Goal: Complete application form

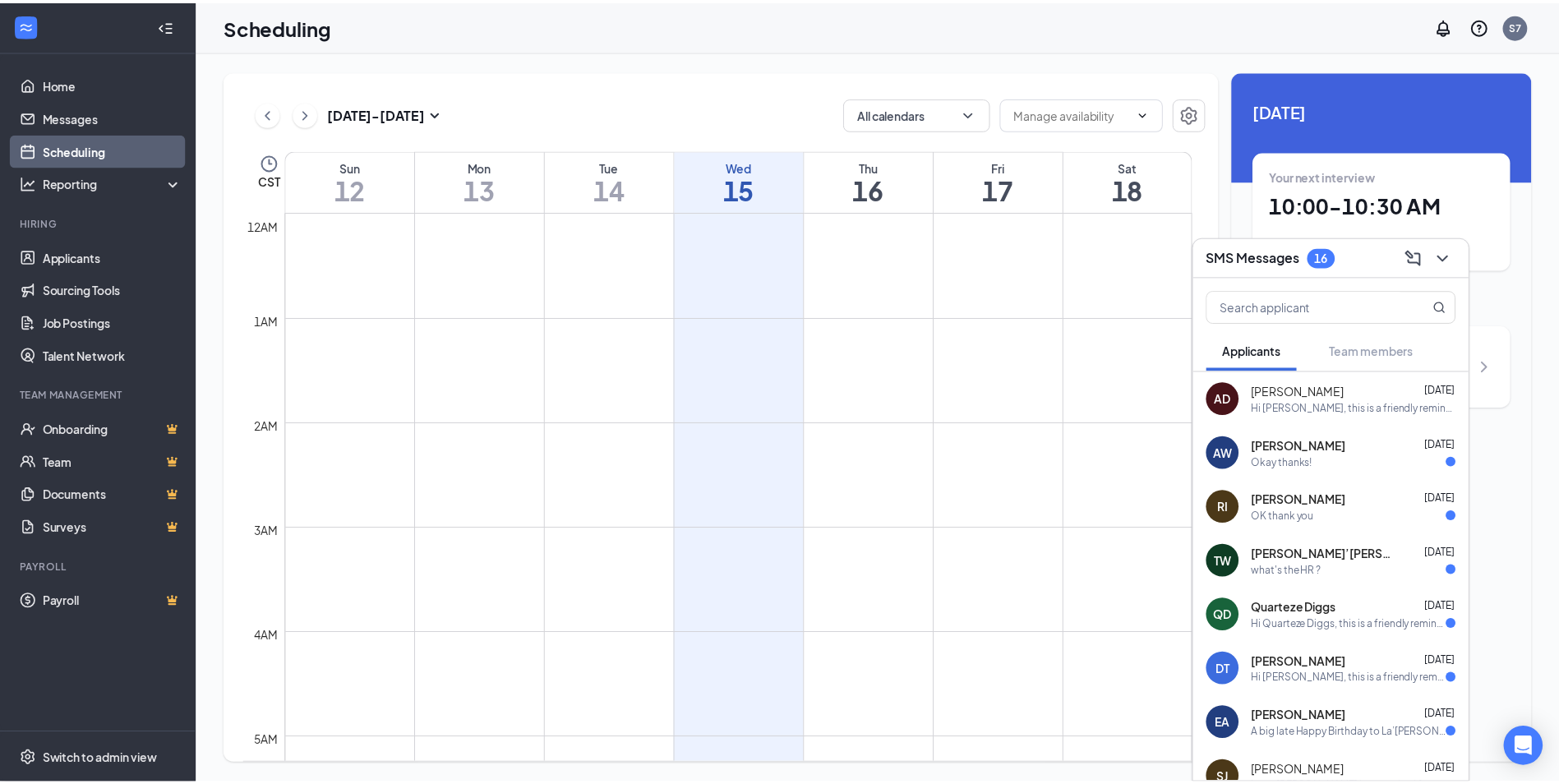
scroll to position [807, 0]
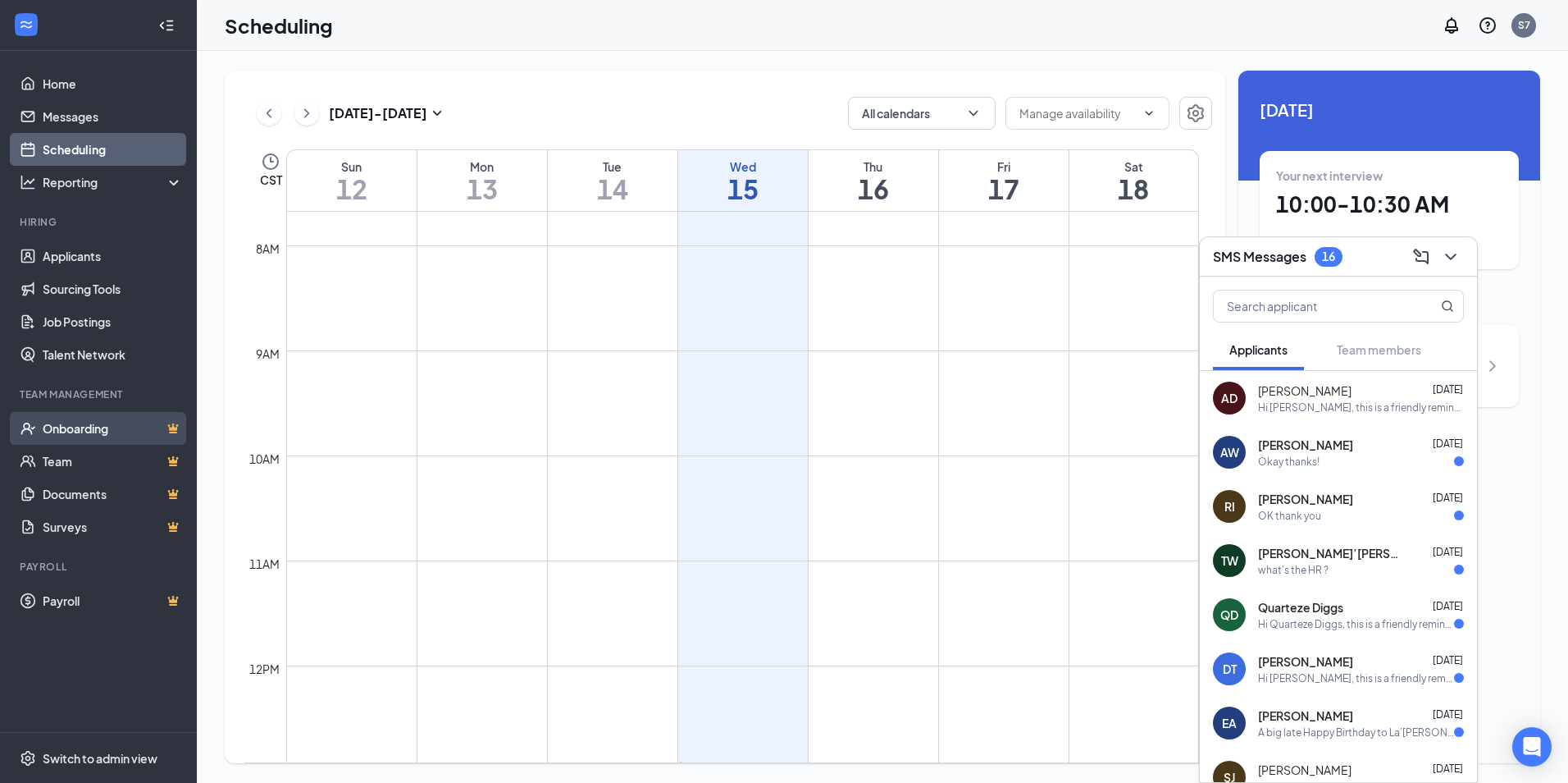
click at [97, 435] on link "Onboarding" at bounding box center [113, 428] width 140 height 33
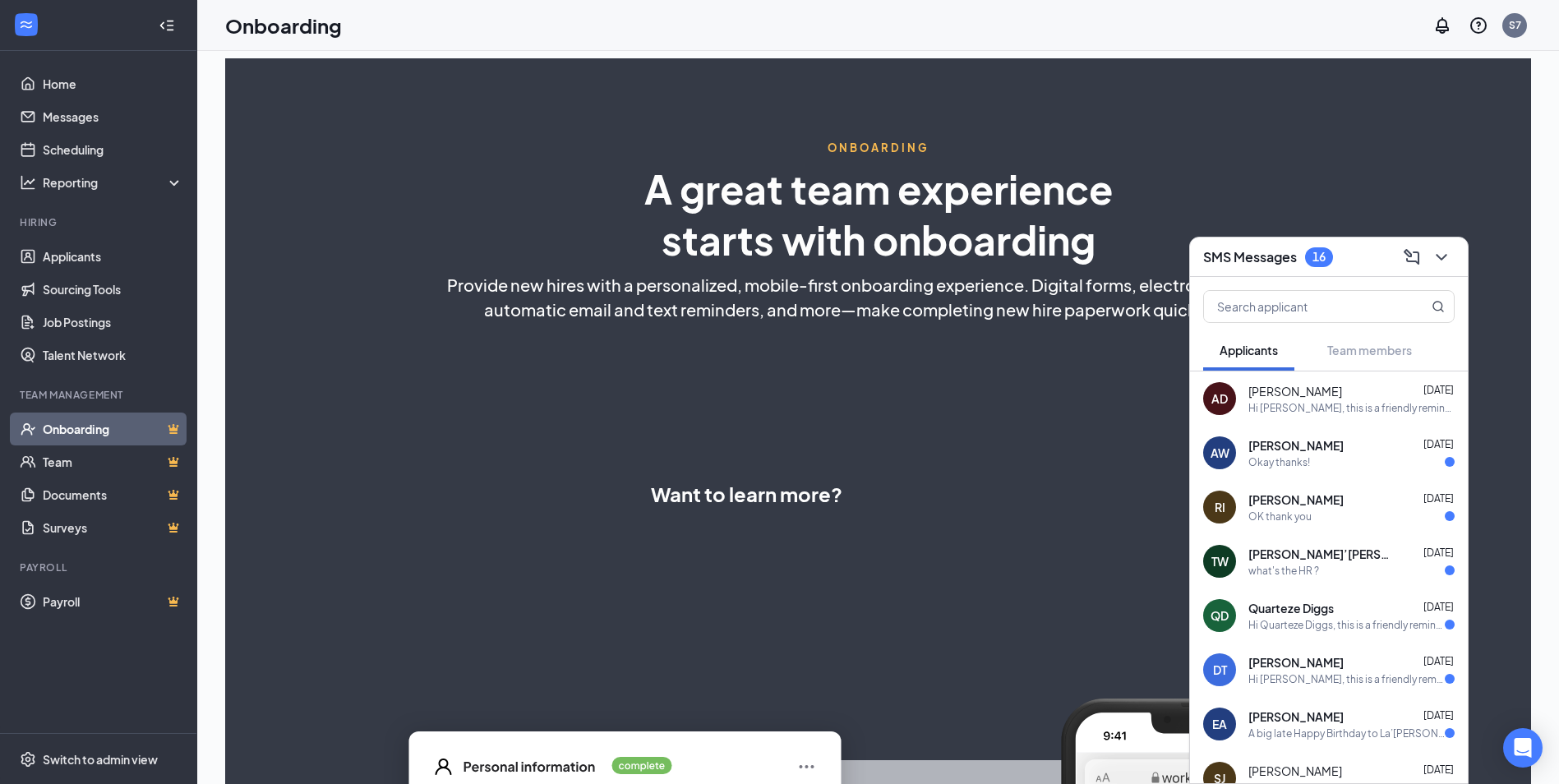
select select "US"
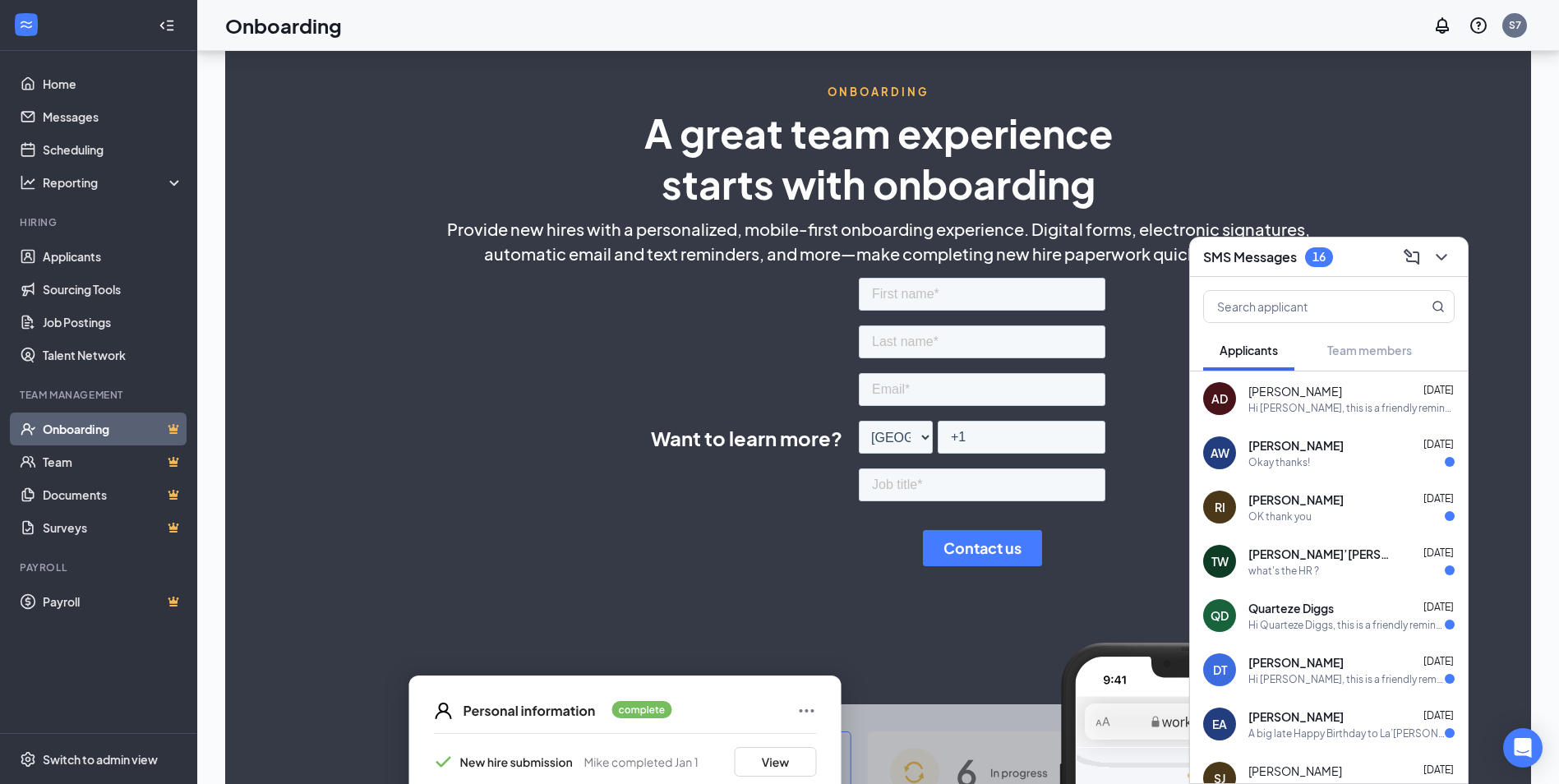
scroll to position [82, 0]
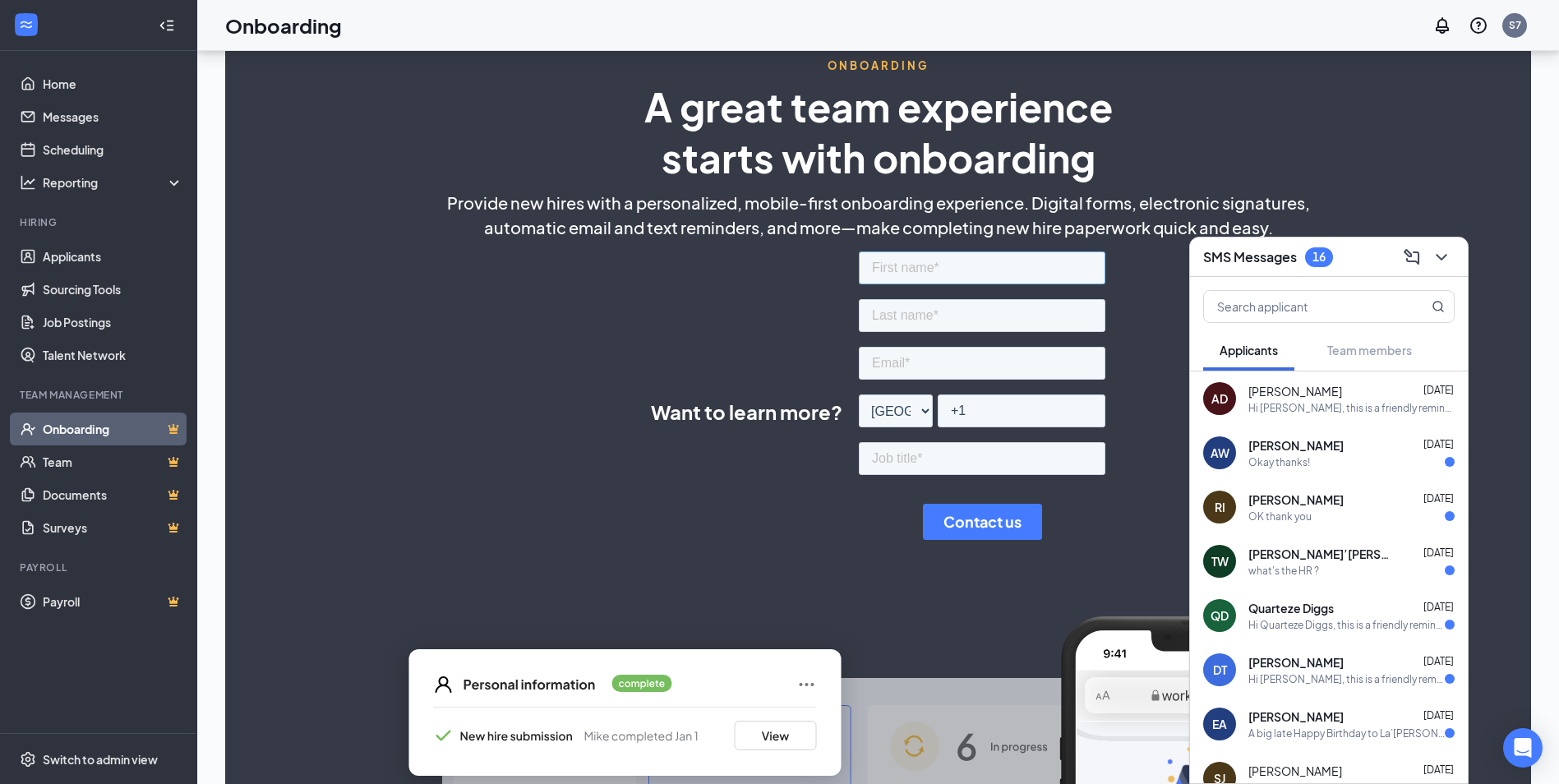
click at [875, 268] on input "text" at bounding box center [982, 268] width 246 height 33
type input "[PERSON_NAME]"
click at [891, 307] on input "text" at bounding box center [982, 316] width 246 height 33
type input "[PERSON_NAME]"
click at [882, 463] on input "text" at bounding box center [982, 459] width 246 height 33
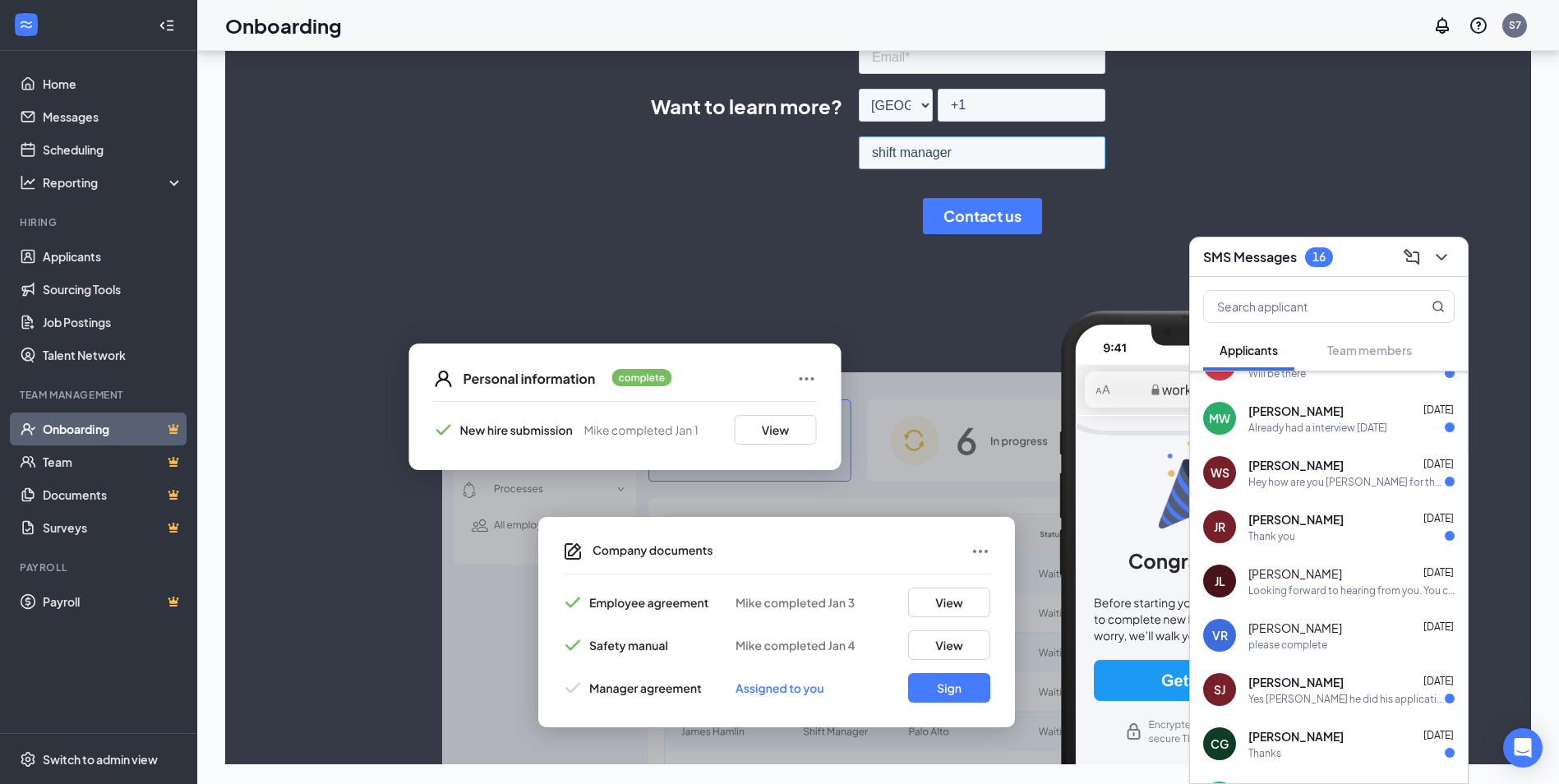
scroll to position [541, 0]
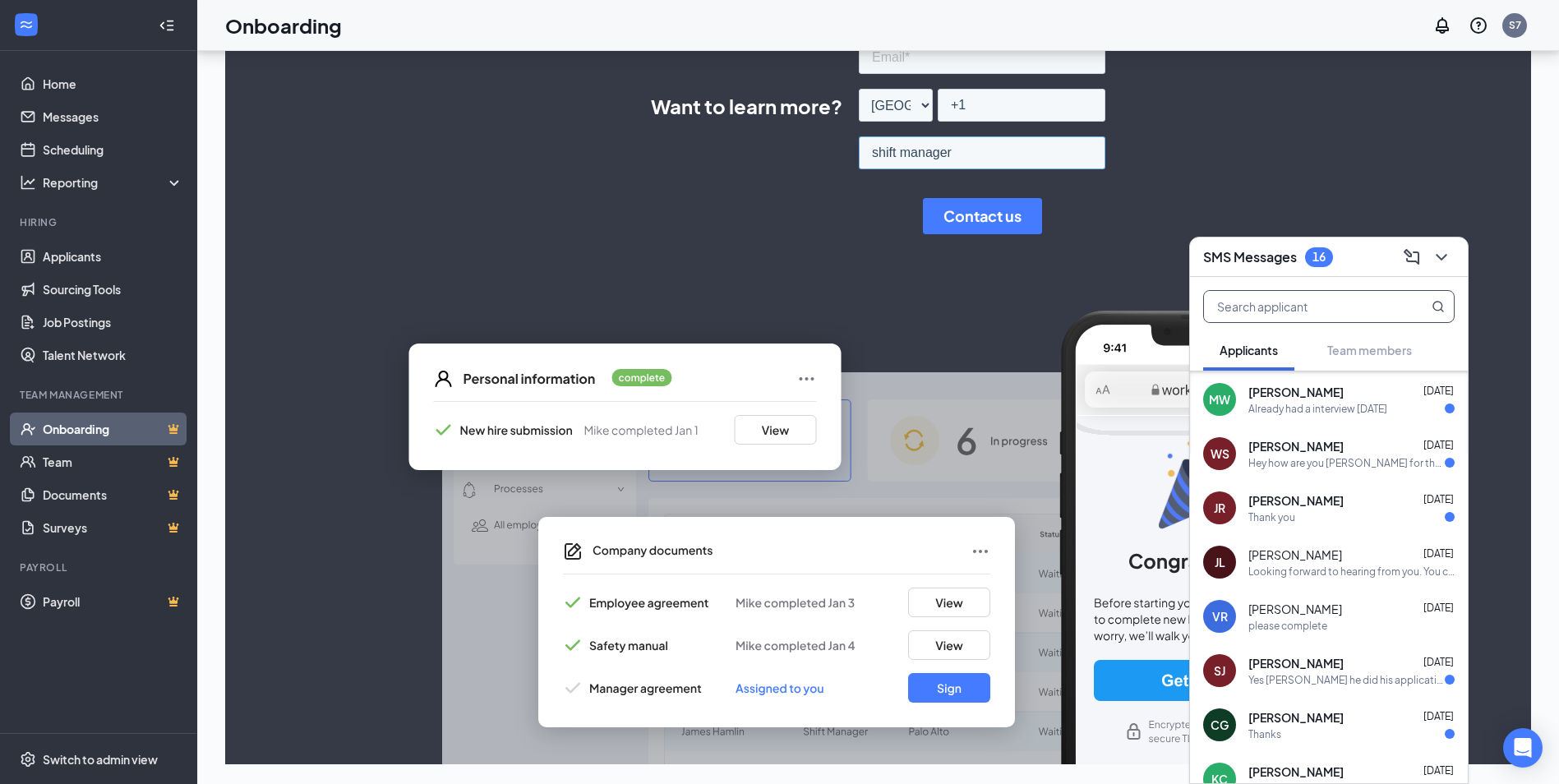
type input "shift manager"
click at [1331, 315] on input "text" at bounding box center [1301, 306] width 195 height 31
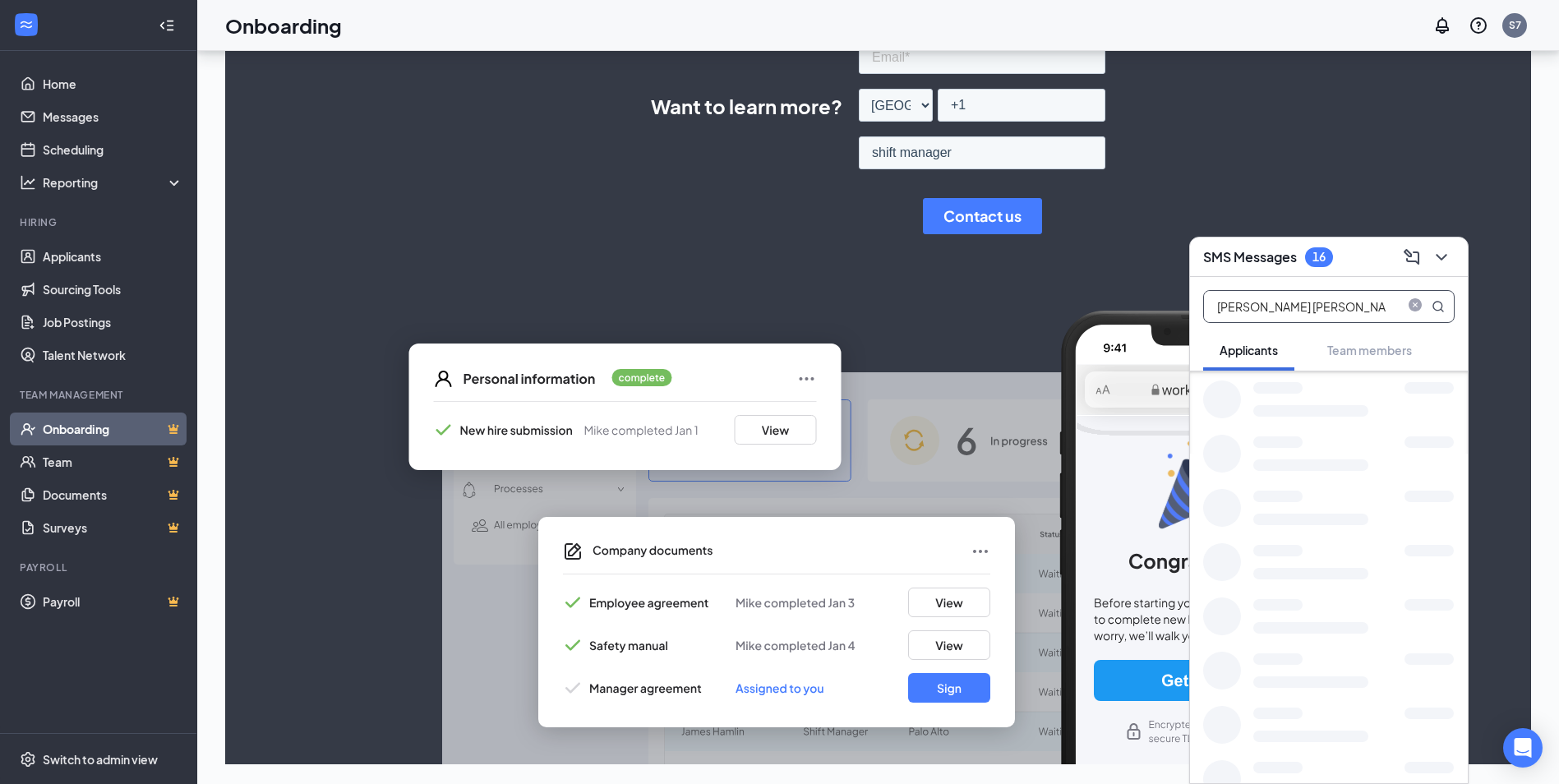
scroll to position [0, 0]
type input "[PERSON_NAME]"
click at [1434, 306] on icon "MagnifyingGlass" at bounding box center [1438, 306] width 13 height 13
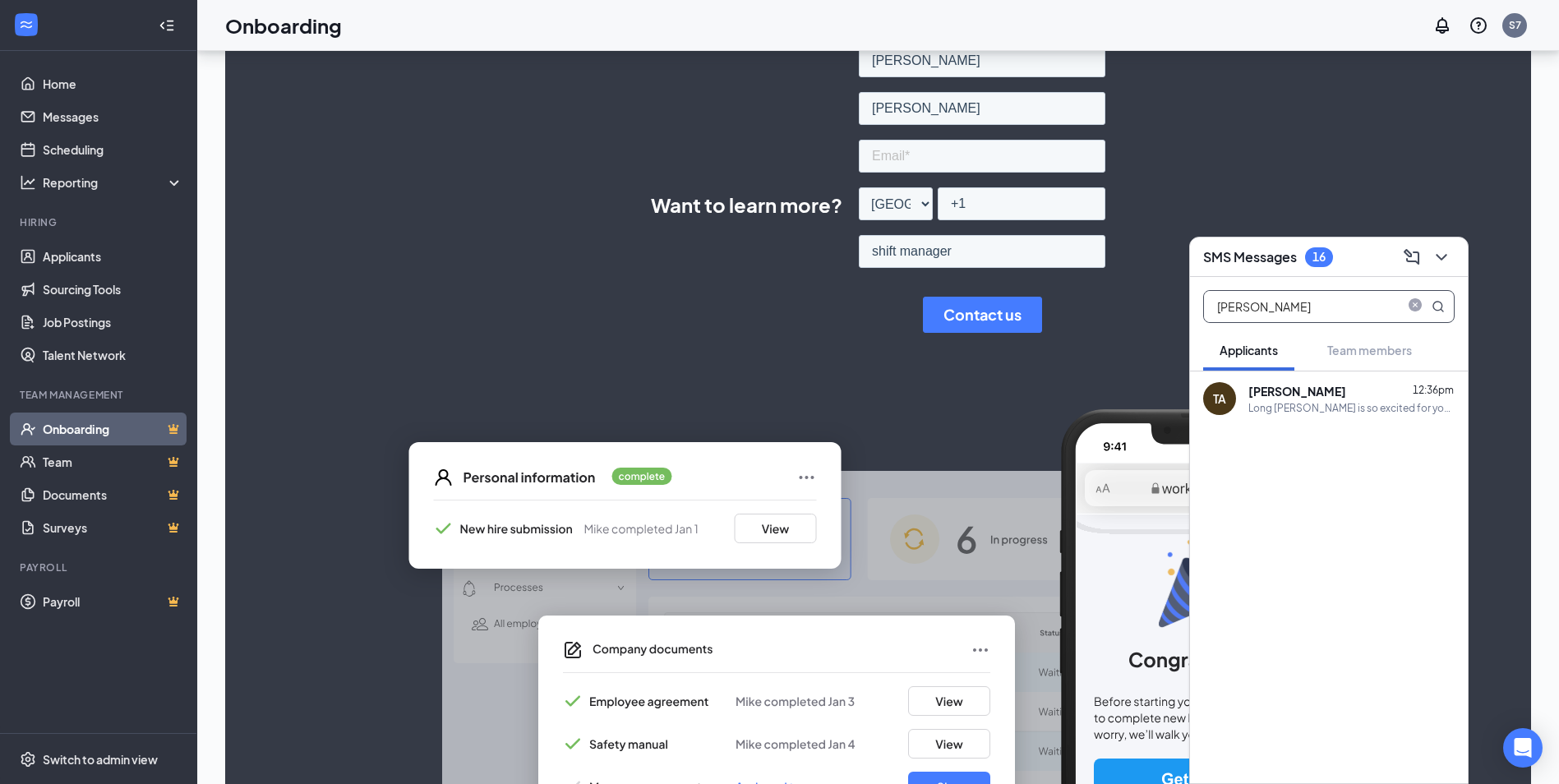
scroll to position [141, 0]
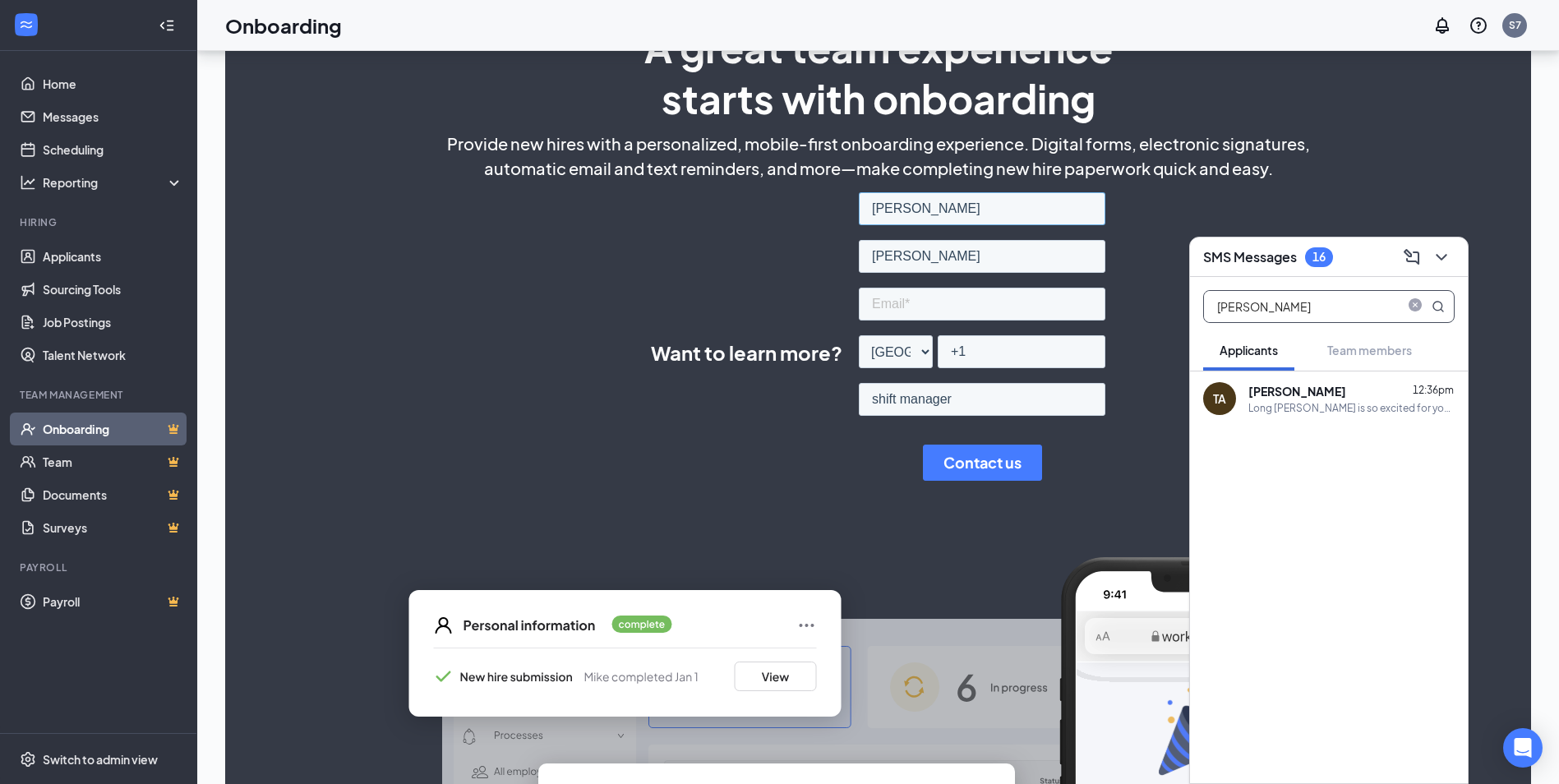
click at [932, 209] on input "[PERSON_NAME]" at bounding box center [982, 209] width 246 height 33
type input "t"
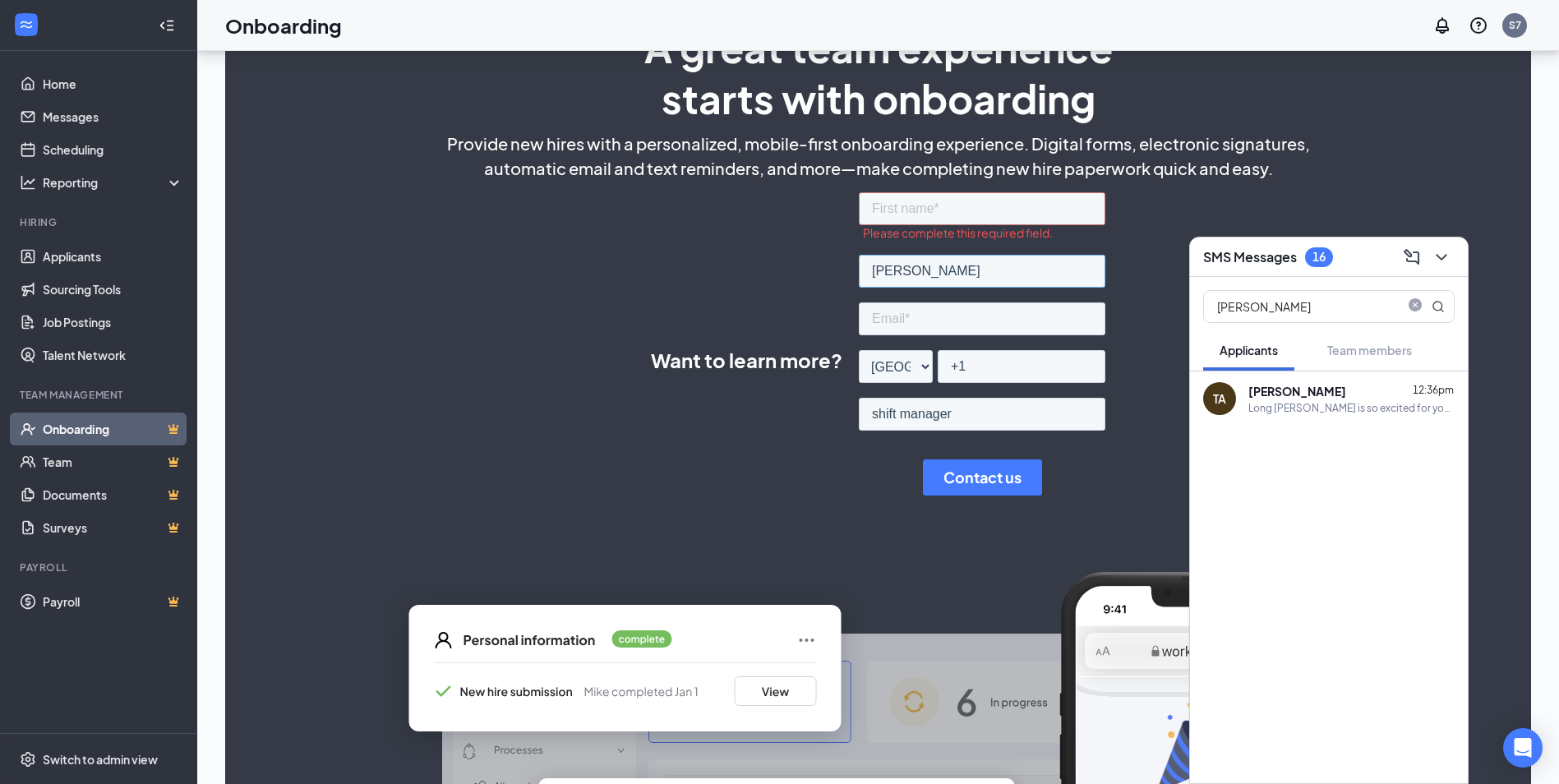
click at [911, 267] on input "[PERSON_NAME]" at bounding box center [982, 271] width 246 height 33
type input "a"
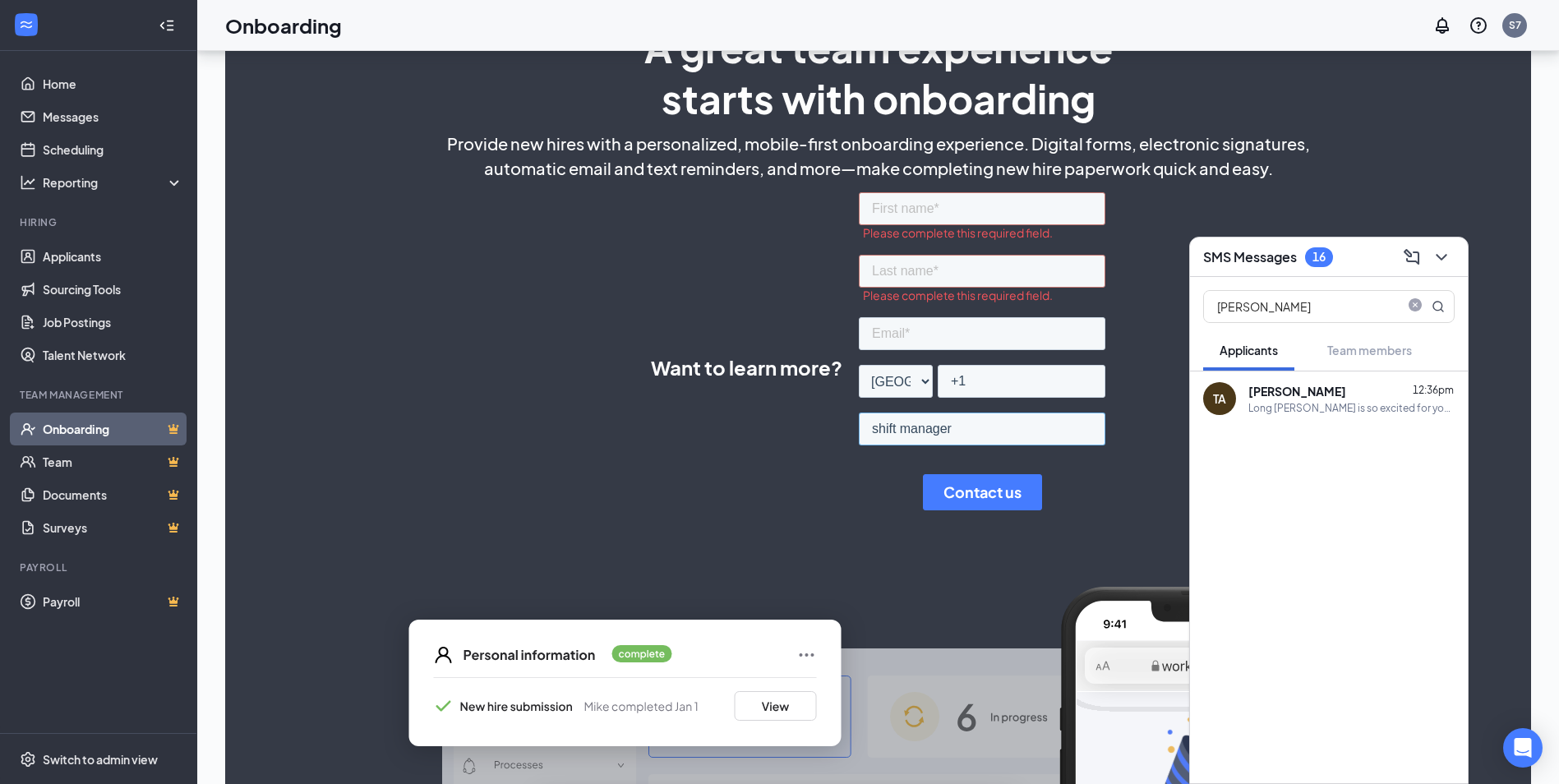
click at [963, 423] on input "shift manager" at bounding box center [982, 429] width 246 height 33
type input "s"
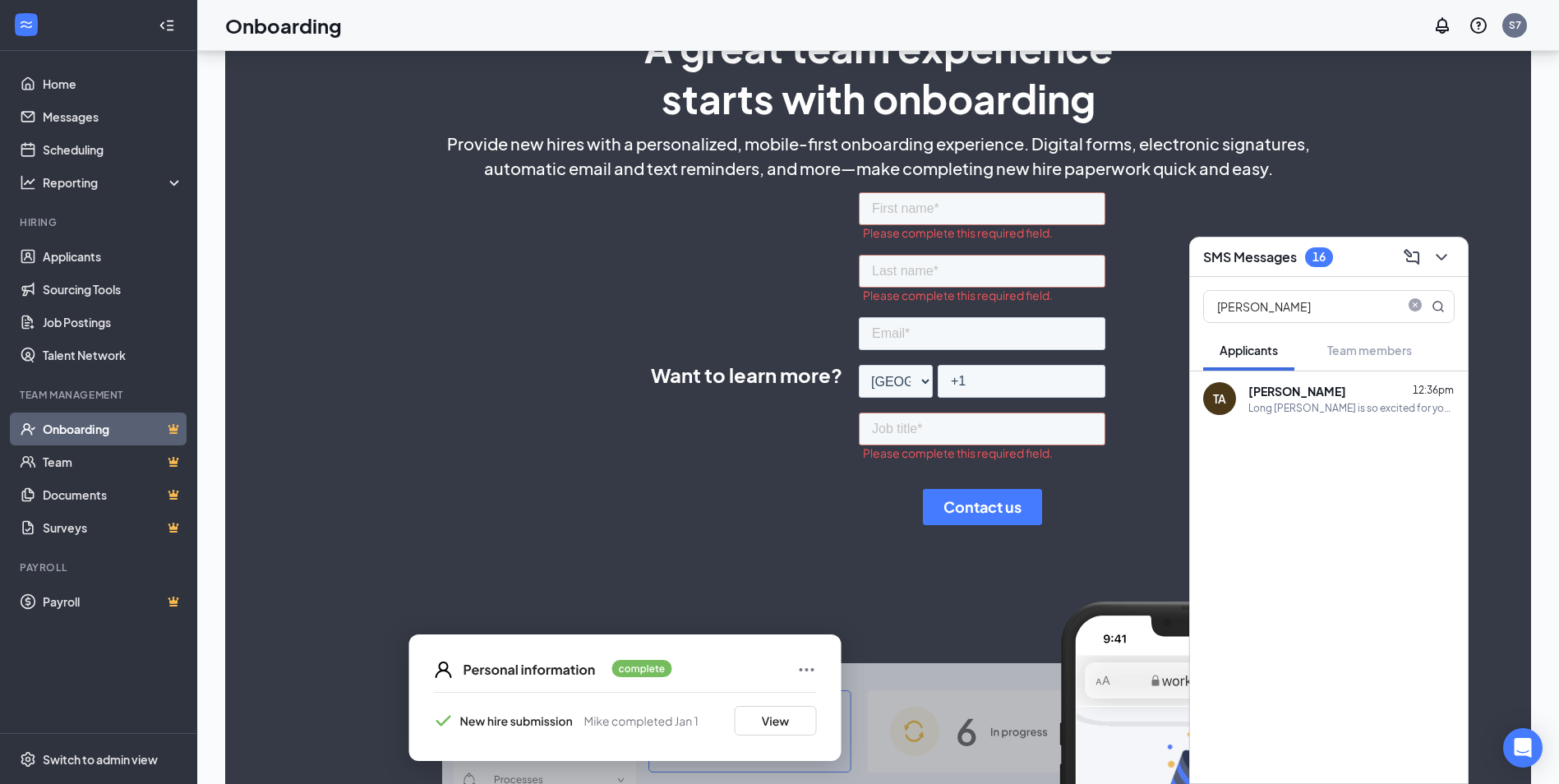
click at [1326, 403] on div "Long [PERSON_NAME] is so excited for you to join our team! Do you know anyone e…" at bounding box center [1351, 408] width 206 height 14
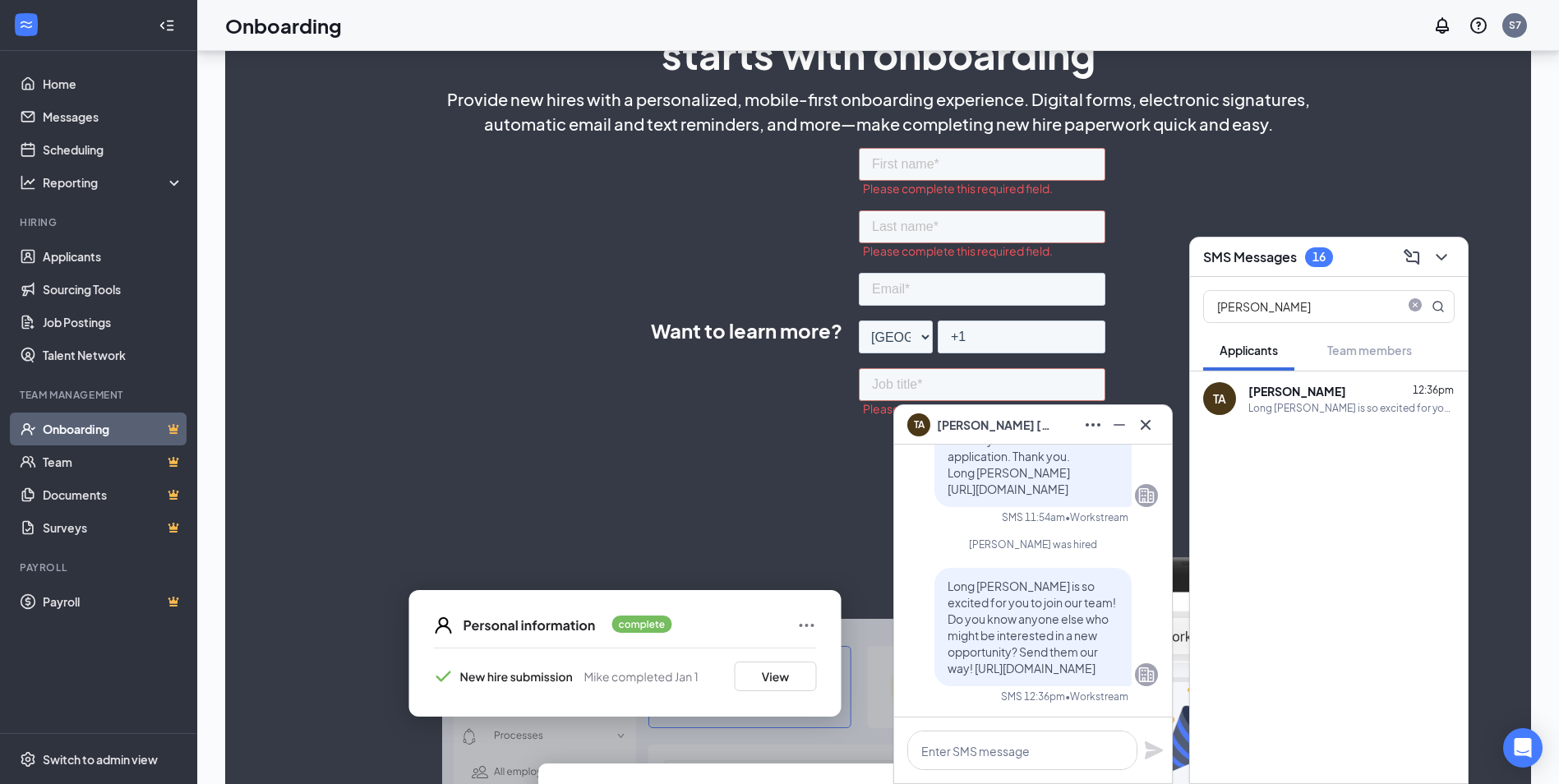
scroll to position [432, 0]
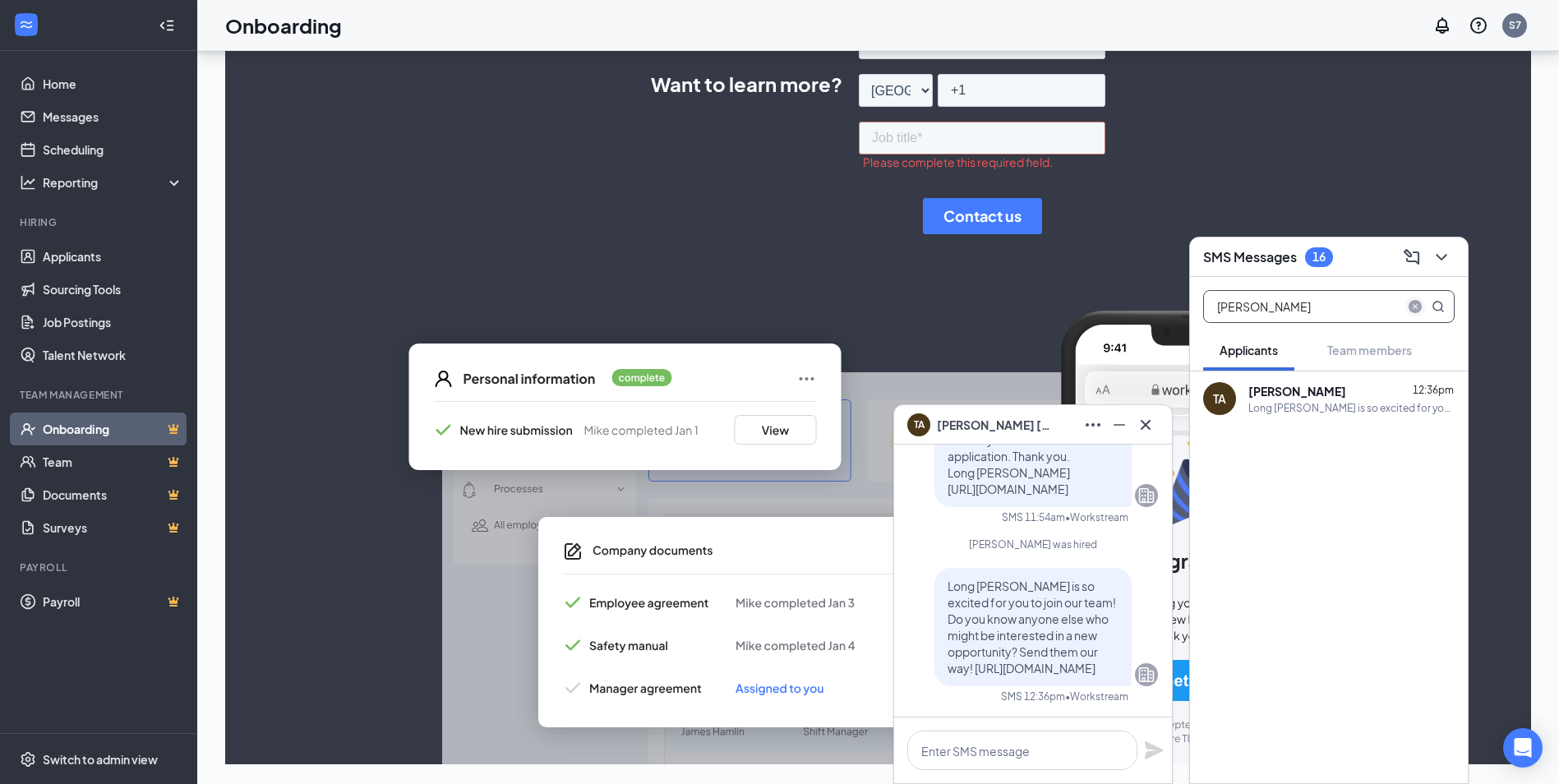
click at [1411, 306] on icon "close-circle" at bounding box center [1415, 306] width 13 height 13
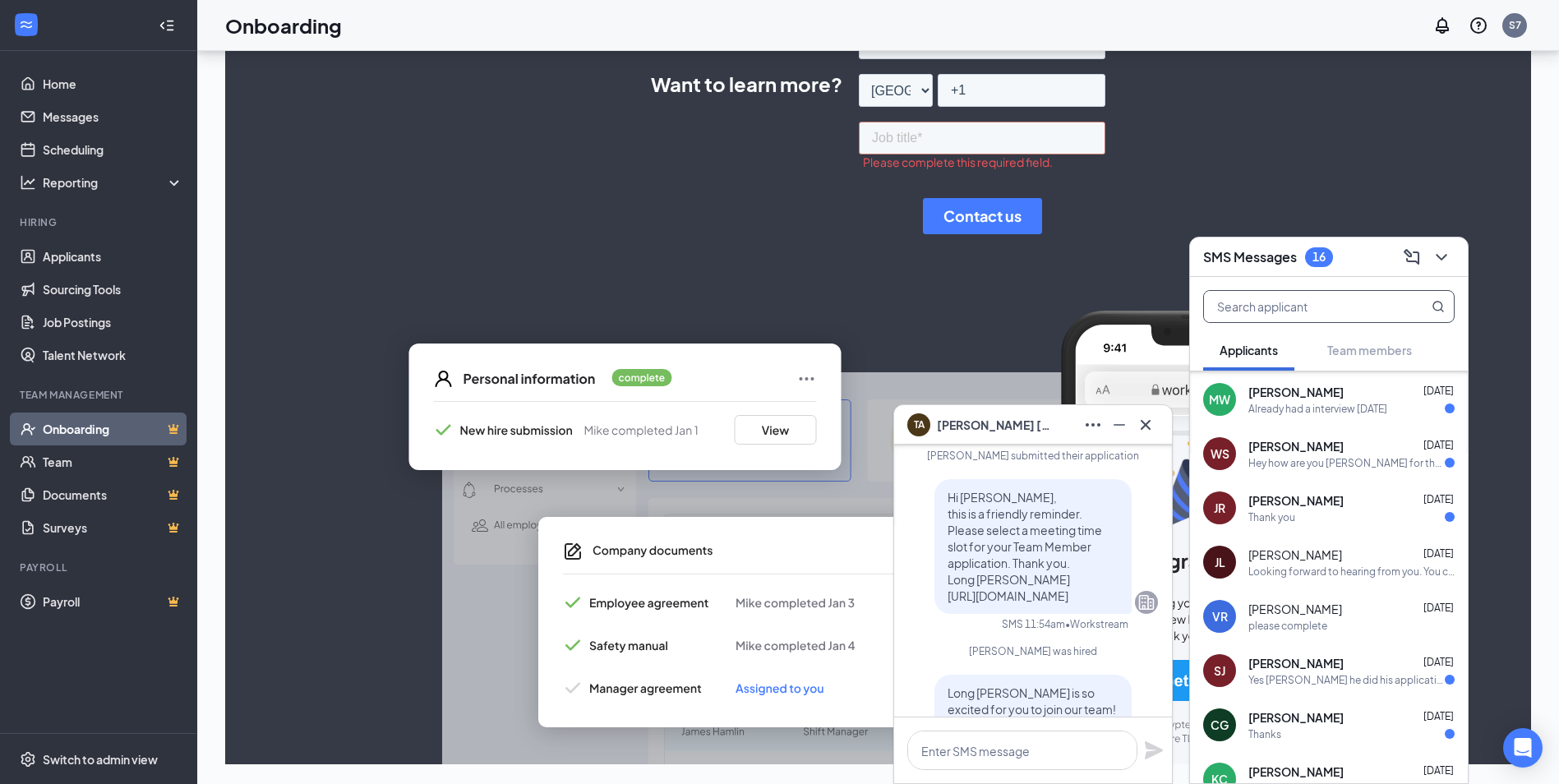
scroll to position [0, 0]
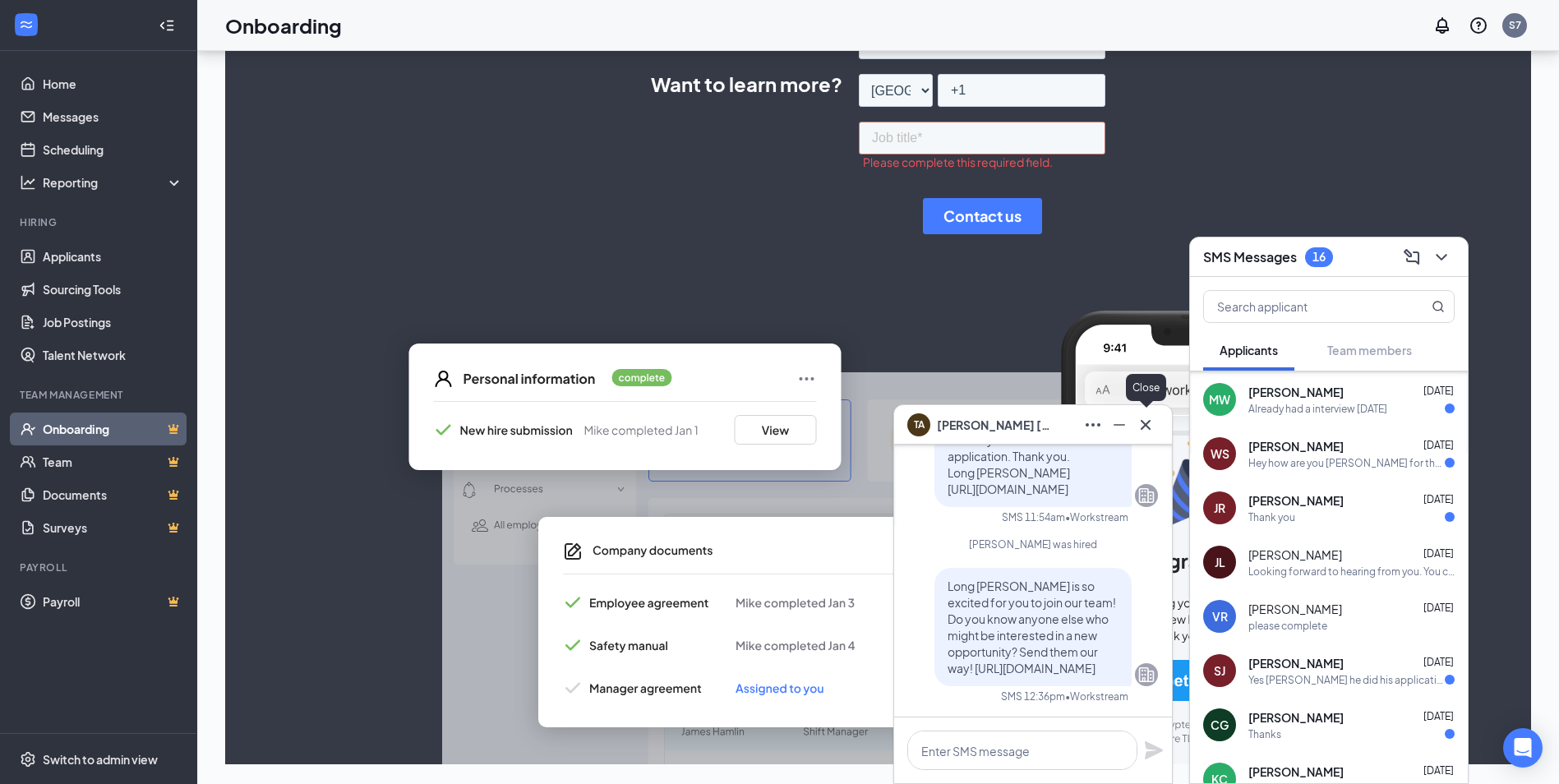
click at [1154, 423] on icon "Cross" at bounding box center [1146, 424] width 20 height 20
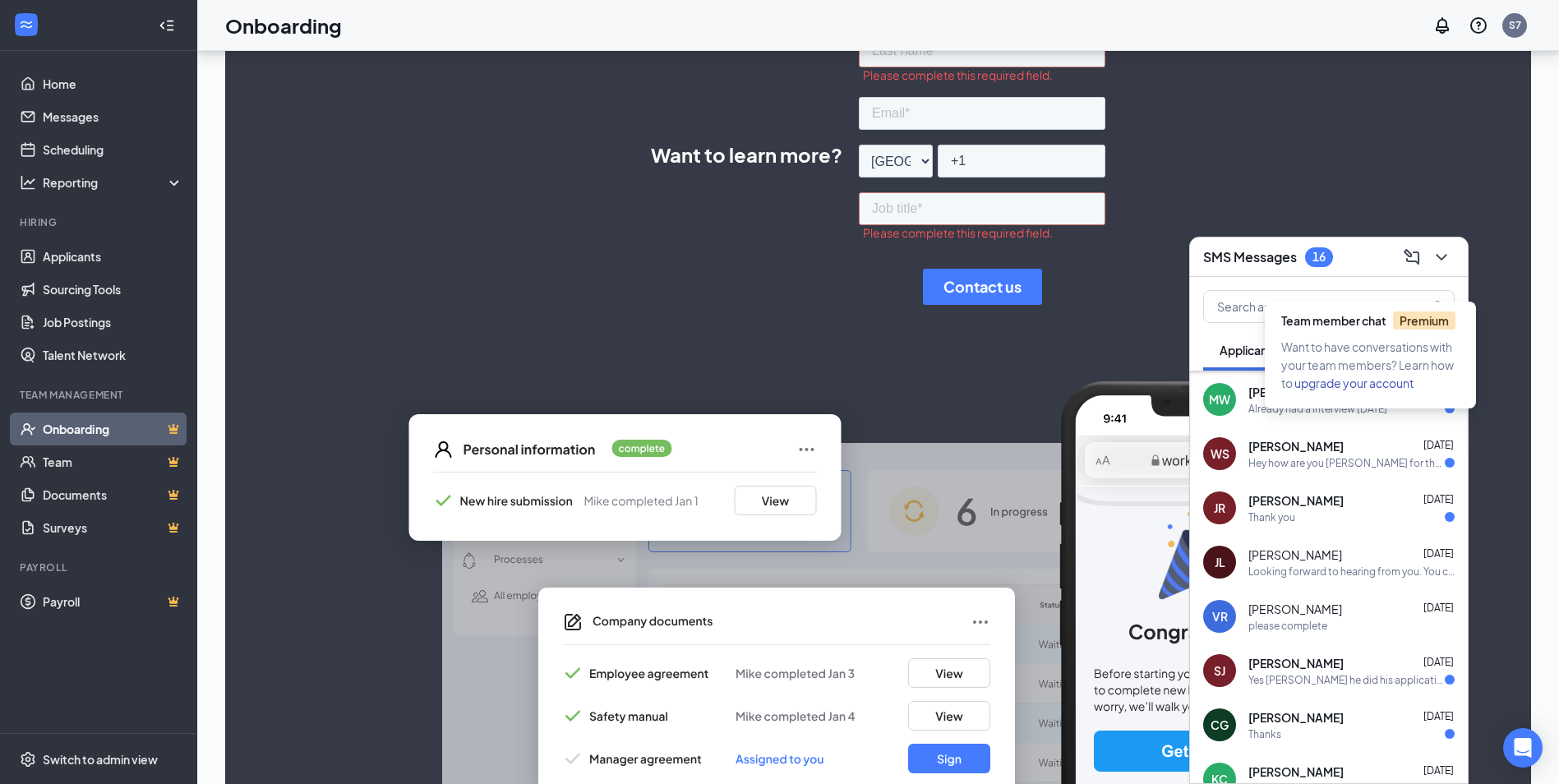
scroll to position [432, 0]
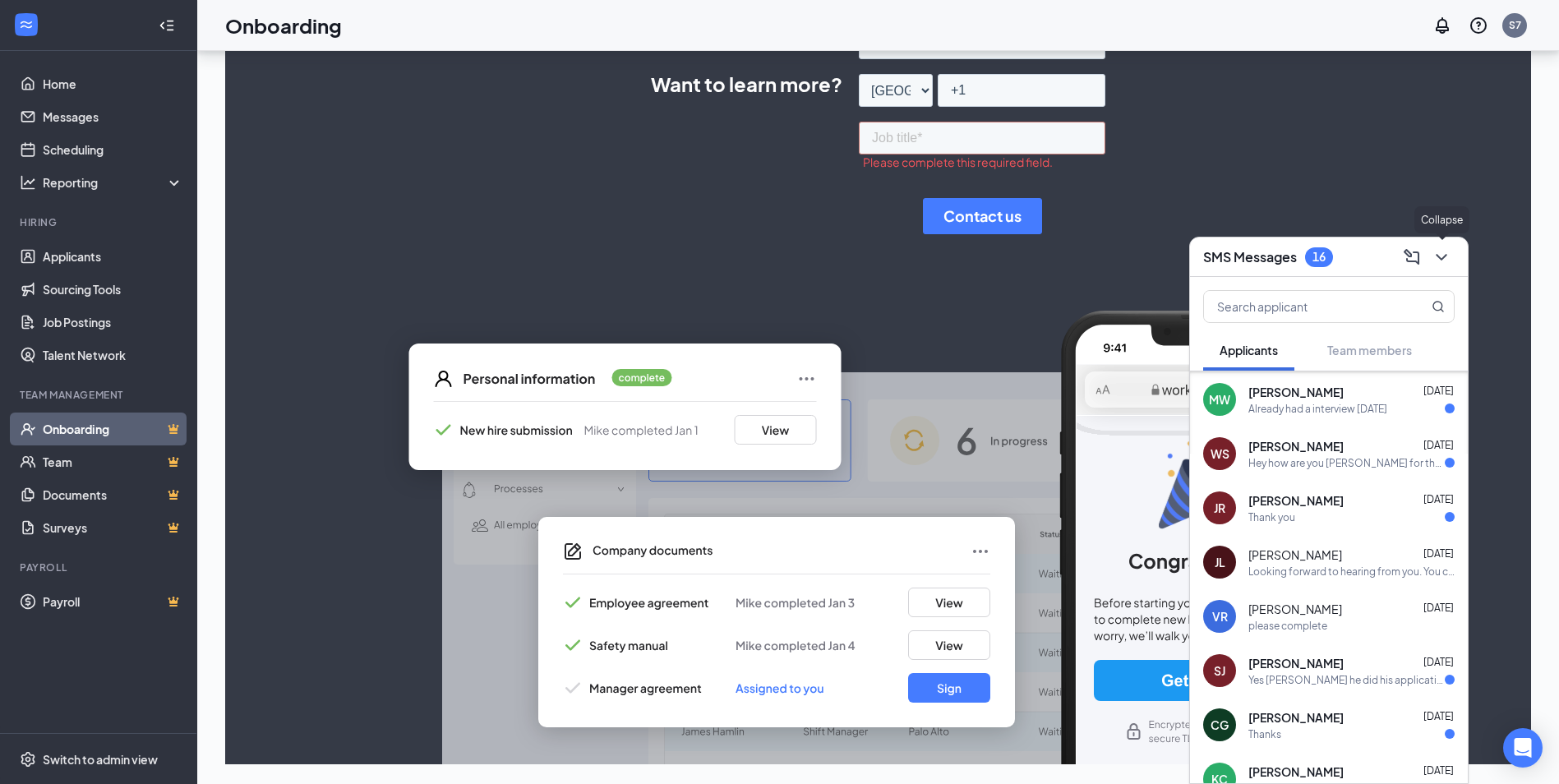
click at [1441, 253] on icon "ChevronDown" at bounding box center [1441, 257] width 20 height 20
